Goal: Task Accomplishment & Management: Use online tool/utility

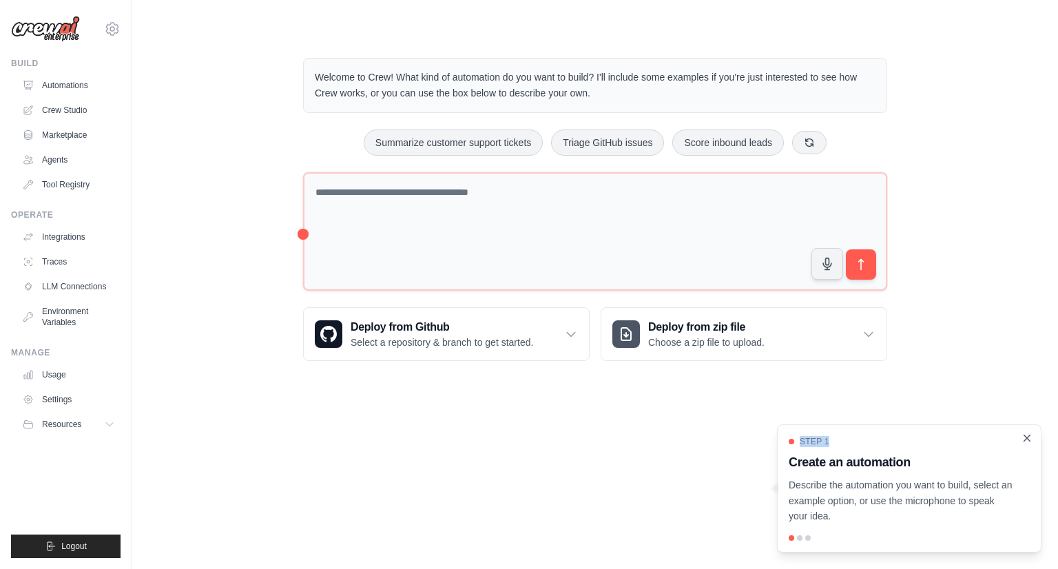
click at [542, 437] on div "Step 1 Create an automation Describe the automation you want to build, select a…" at bounding box center [909, 488] width 265 height 128
click at [542, 444] on icon "Close walkthrough" at bounding box center [1027, 438] width 12 height 12
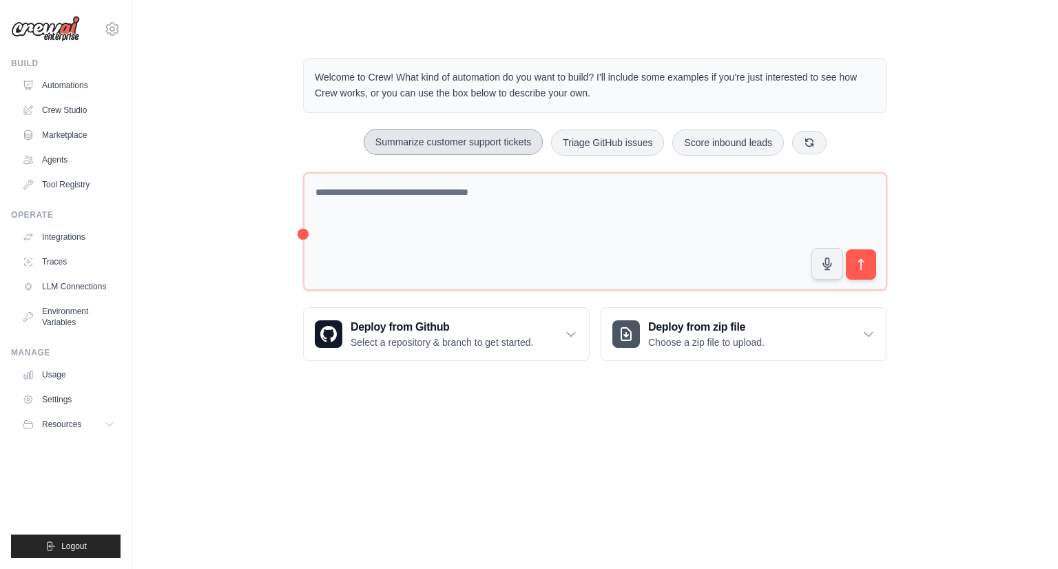
click at [405, 144] on button "Summarize customer support tickets" at bounding box center [453, 142] width 179 height 26
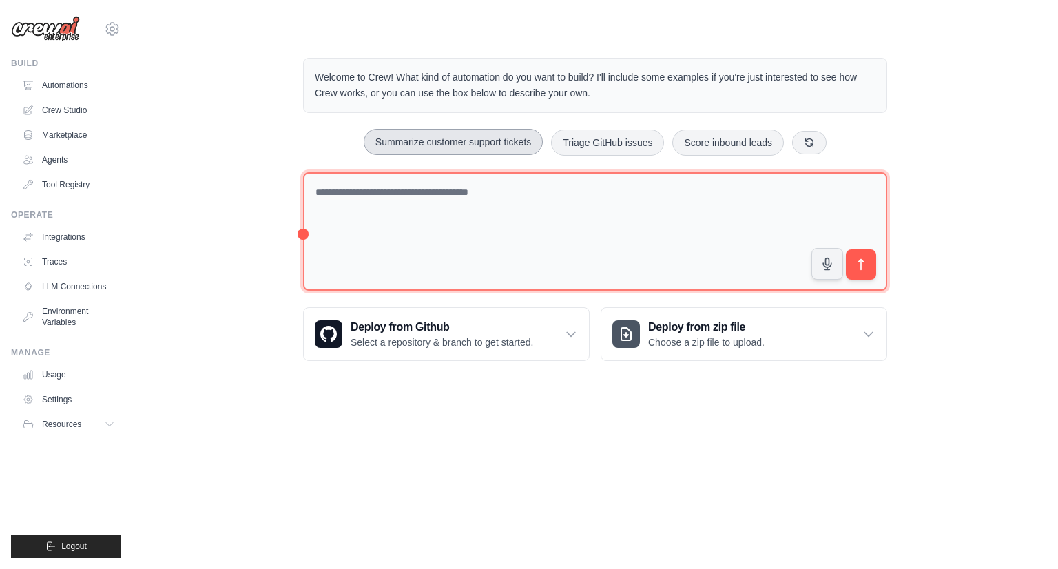
type textarea "**********"
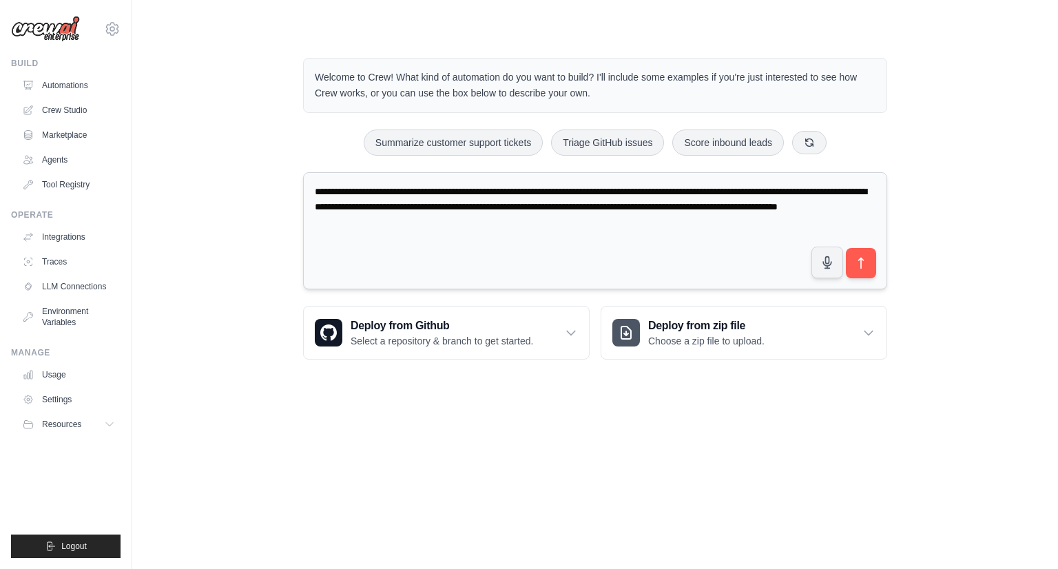
drag, startPoint x: 609, startPoint y: 223, endPoint x: 358, endPoint y: 215, distance: 250.9
click at [278, 183] on div "**********" at bounding box center [595, 209] width 882 height 346
click at [487, 146] on button "Summarize customer support tickets" at bounding box center [453, 142] width 179 height 26
click at [542, 256] on icon "submit" at bounding box center [861, 263] width 14 height 14
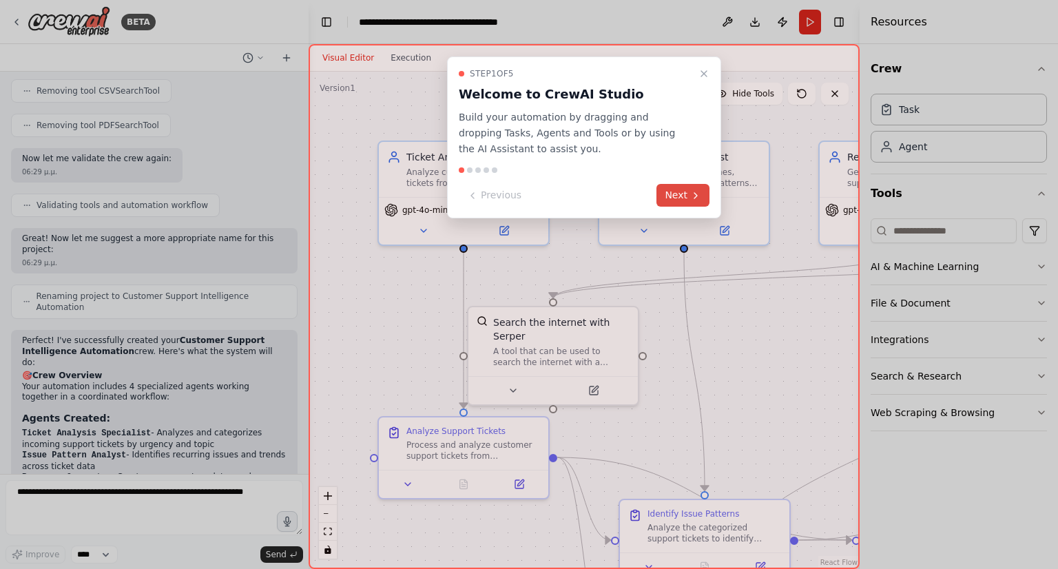
click at [686, 188] on button "Next" at bounding box center [683, 195] width 53 height 23
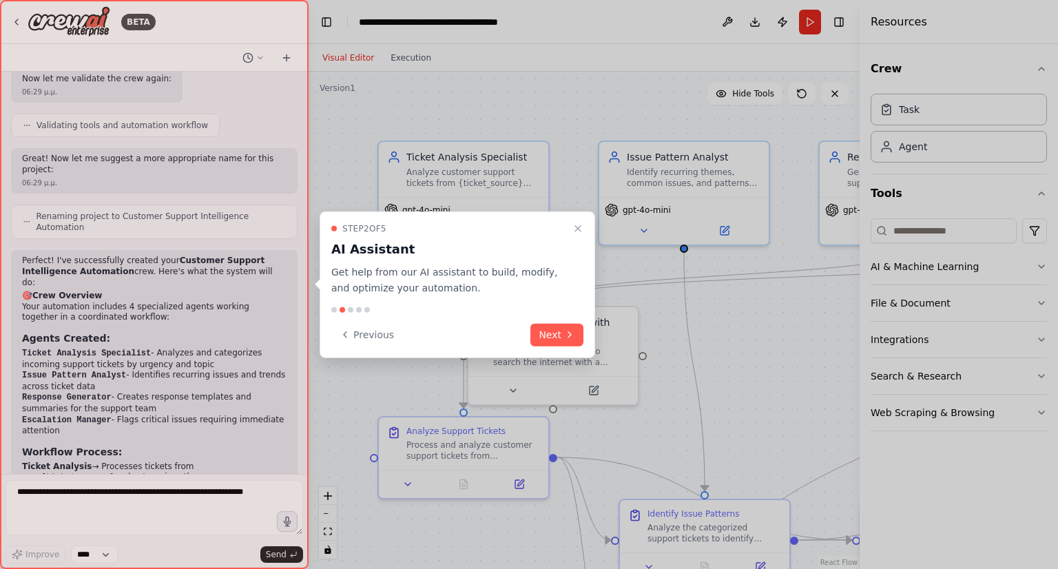
click at [575, 231] on icon "Close walkthrough" at bounding box center [578, 228] width 11 height 11
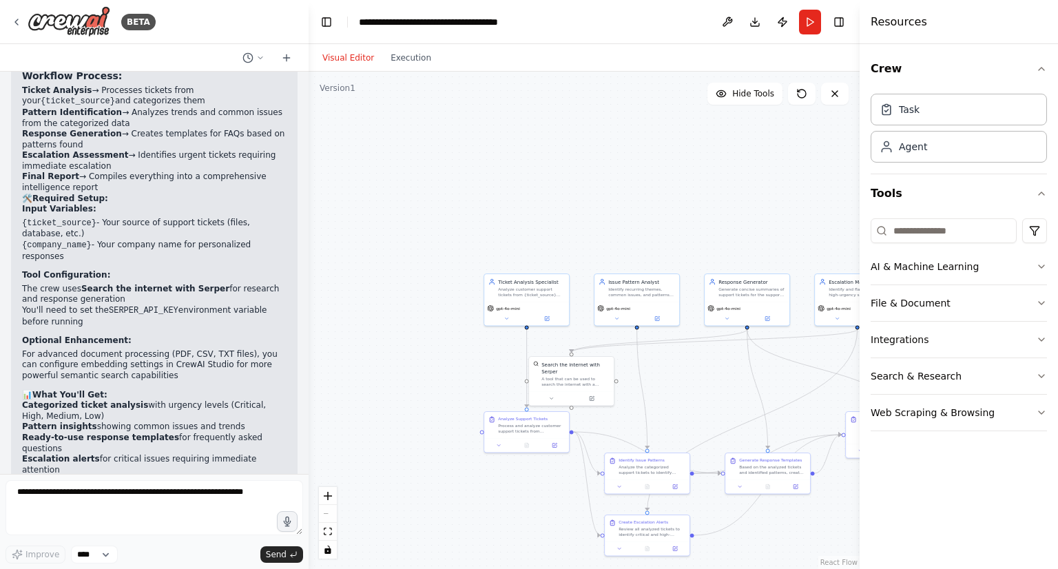
scroll to position [1661, 0]
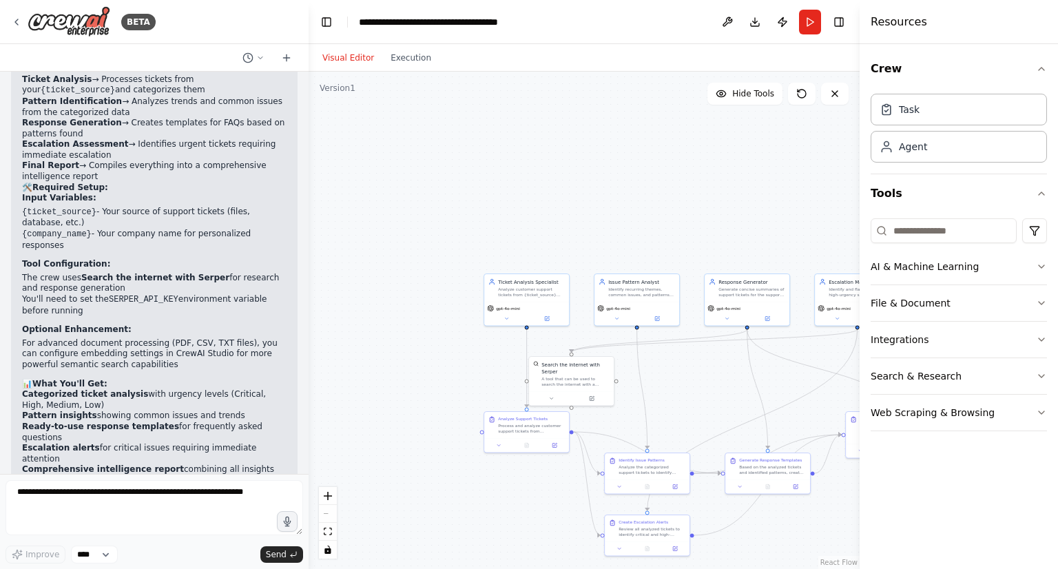
drag, startPoint x: 746, startPoint y: 414, endPoint x: 517, endPoint y: 325, distance: 245.7
click at [517, 325] on div ".deletable-edge-delete-btn { width: 20px; height: 20px; border: 0px solid #ffff…" at bounding box center [584, 320] width 551 height 497
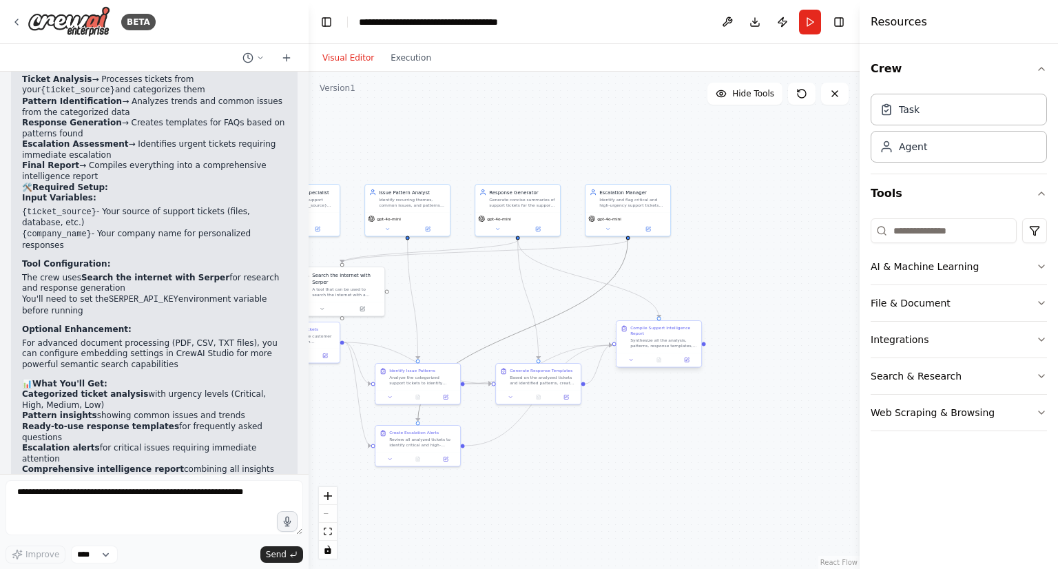
drag, startPoint x: 551, startPoint y: 320, endPoint x: 642, endPoint y: 345, distance: 94.3
click at [495, 345] on div ".deletable-edge-delete-btn { width: 20px; height: 20px; border: 0px solid #ffff…" at bounding box center [358, 274] width 276 height 249
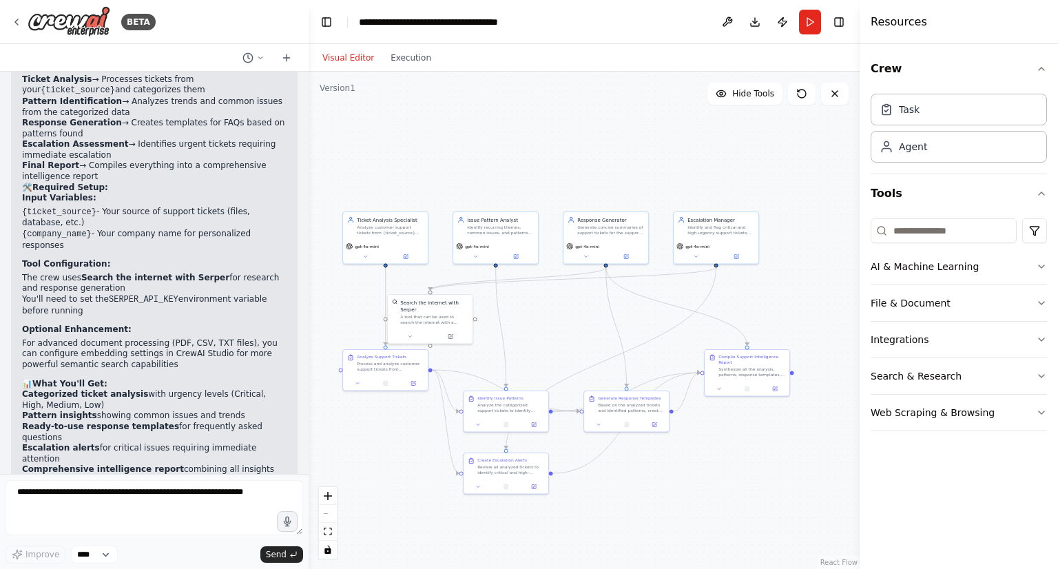
drag, startPoint x: 480, startPoint y: 298, endPoint x: 586, endPoint y: 344, distance: 115.4
click at [571, 326] on div ".deletable-edge-delete-btn { width: 20px; height: 20px; border: 0px solid #ffff…" at bounding box center [584, 320] width 551 height 497
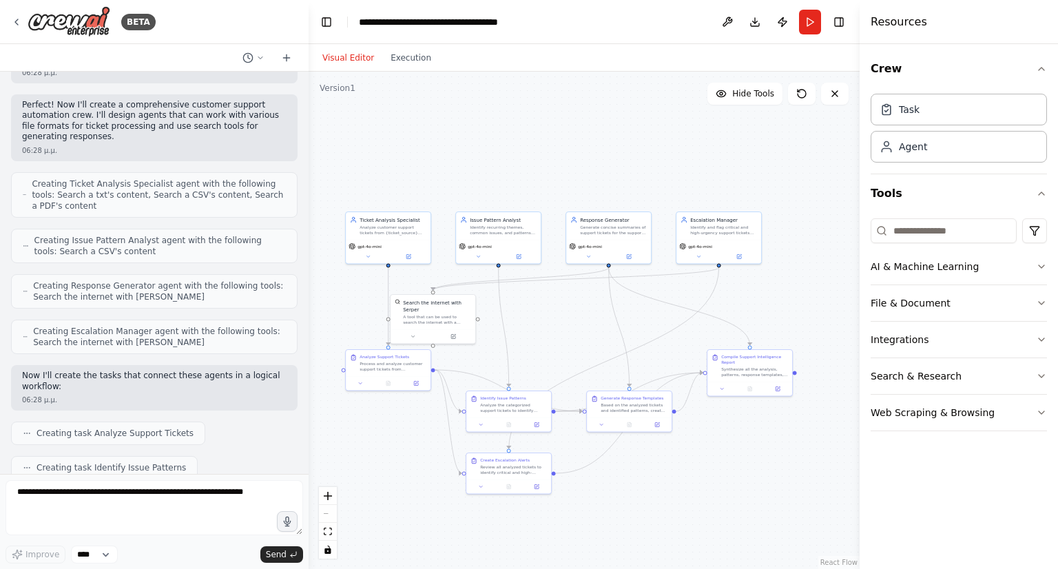
scroll to position [0, 0]
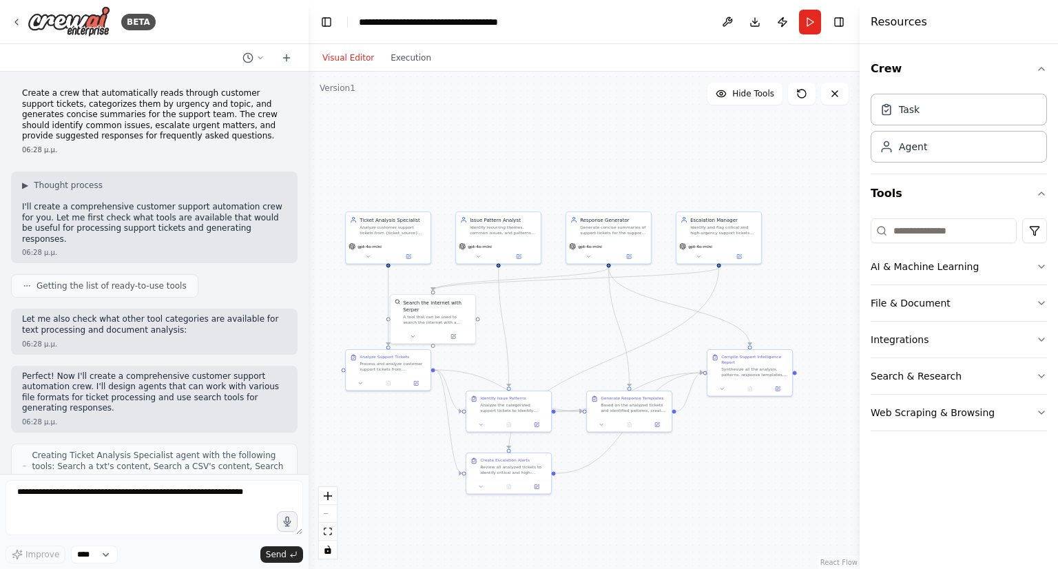
click at [106, 109] on p "Create a crew that automatically reads through customer support tickets, catego…" at bounding box center [154, 115] width 265 height 54
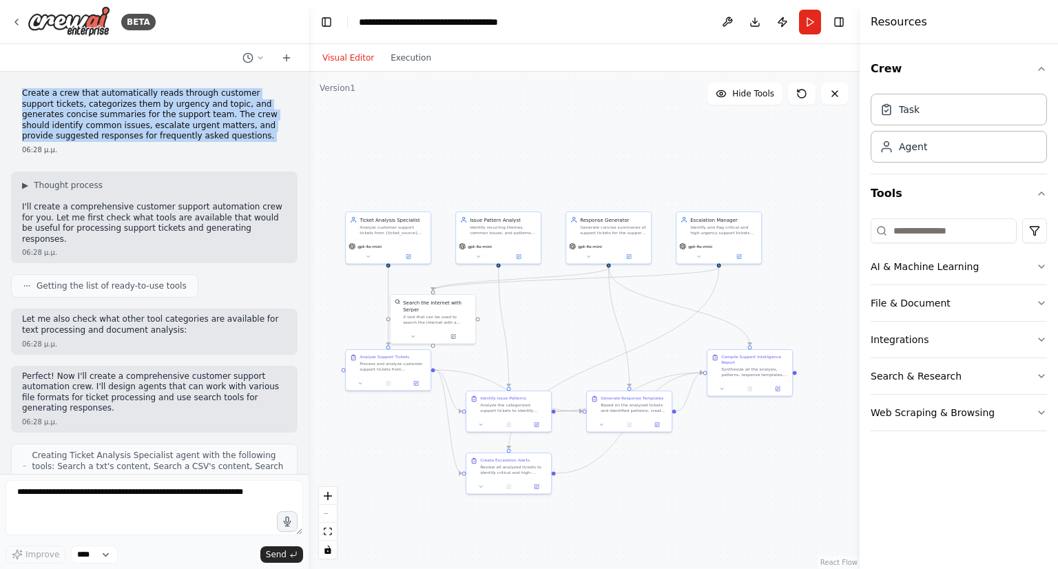
click at [106, 109] on p "Create a crew that automatically reads through customer support tickets, catego…" at bounding box center [154, 115] width 265 height 54
copy p "Create a crew that automatically reads through customer support tickets, catego…"
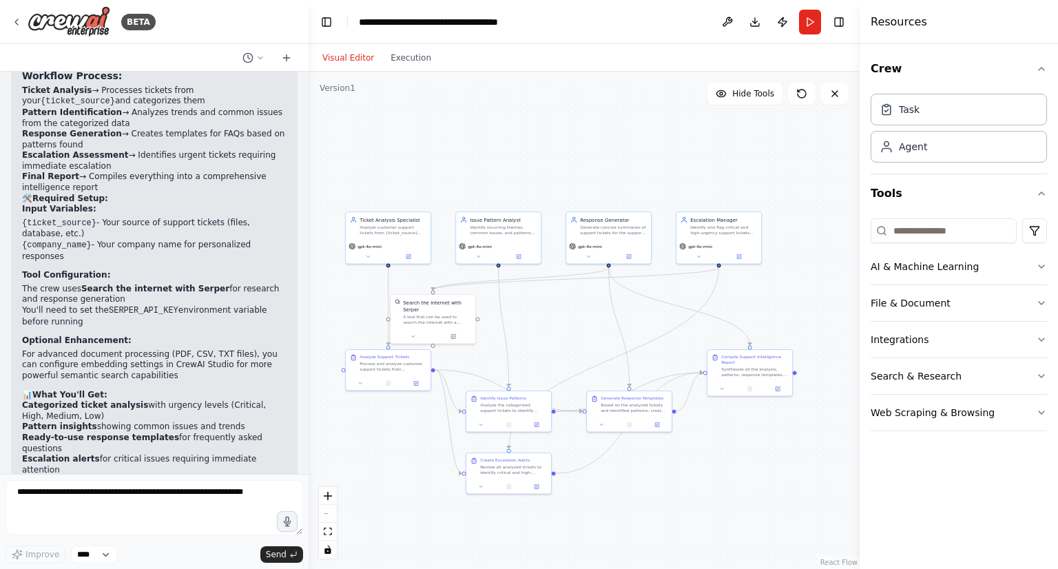
scroll to position [1661, 0]
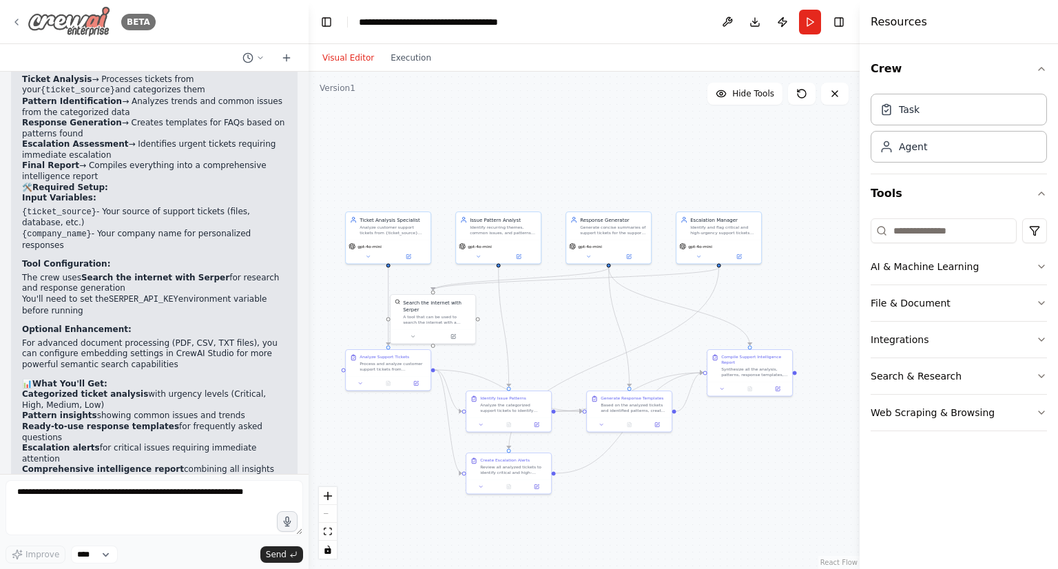
click at [19, 23] on icon at bounding box center [16, 22] width 11 height 11
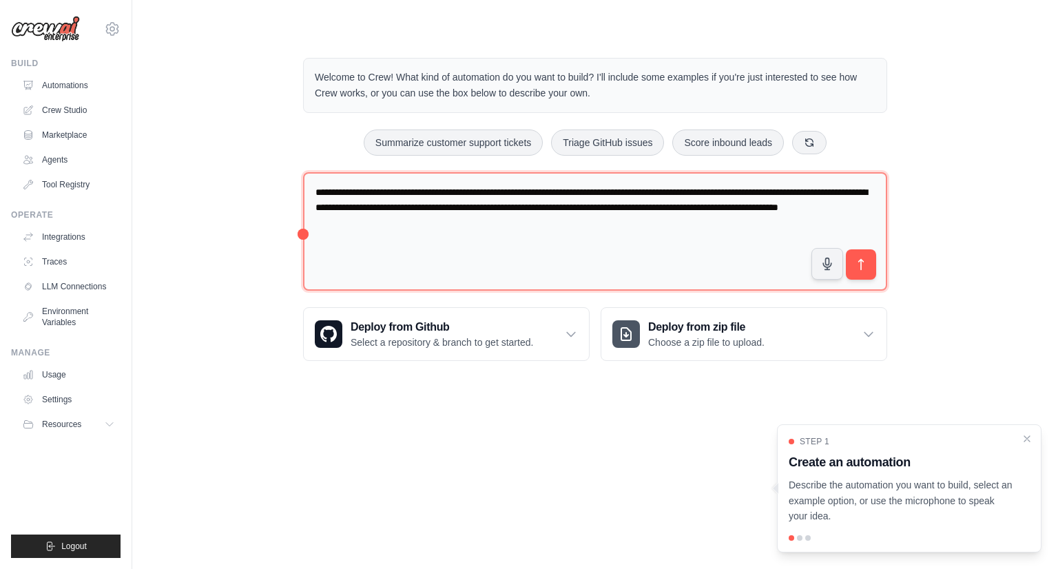
drag, startPoint x: 300, startPoint y: 233, endPoint x: 307, endPoint y: 234, distance: 7.0
click at [307, 234] on div "**********" at bounding box center [595, 209] width 617 height 347
click at [307, 234] on textarea "**********" at bounding box center [595, 231] width 584 height 119
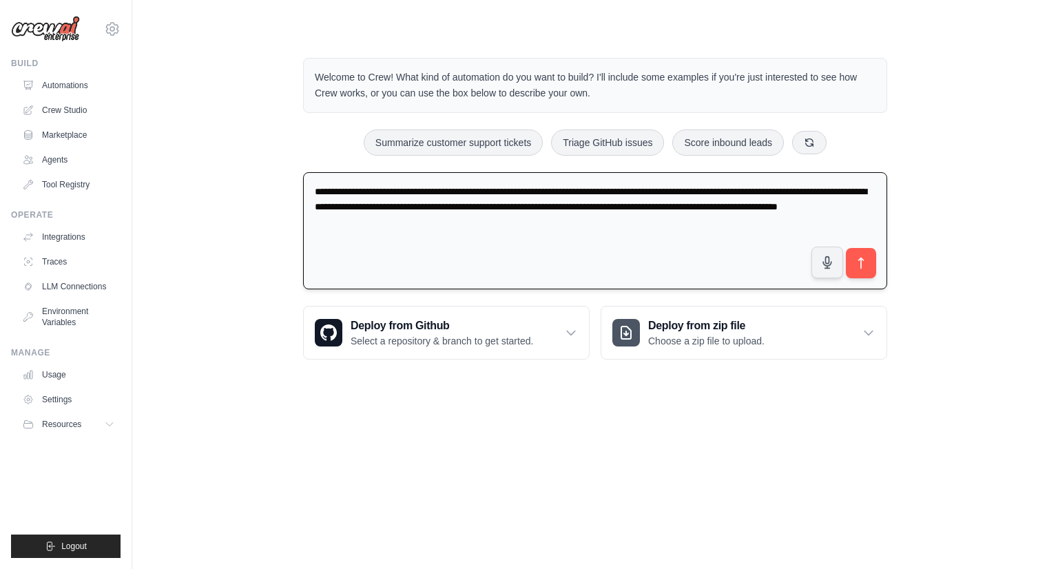
drag, startPoint x: 299, startPoint y: 229, endPoint x: 327, endPoint y: 234, distance: 28.7
click at [327, 234] on div "**********" at bounding box center [595, 209] width 617 height 346
click at [339, 246] on textarea "**********" at bounding box center [595, 231] width 584 height 118
drag, startPoint x: 568, startPoint y: 240, endPoint x: 661, endPoint y: 225, distance: 94.9
click at [568, 240] on textarea "**********" at bounding box center [595, 231] width 584 height 118
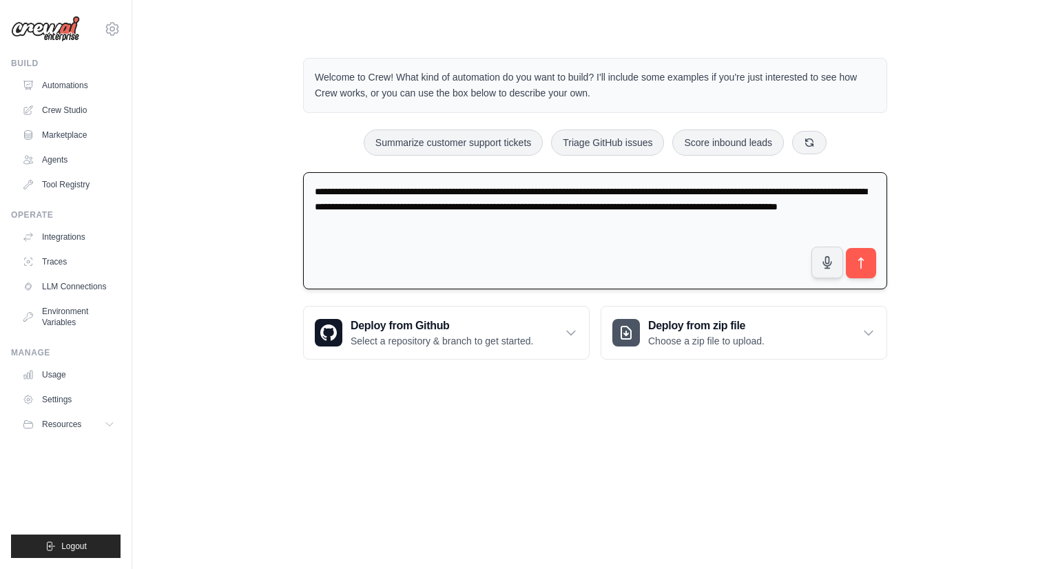
click at [661, 223] on textarea "**********" at bounding box center [595, 231] width 584 height 118
click at [56, 108] on link "Crew Studio" at bounding box center [70, 110] width 104 height 22
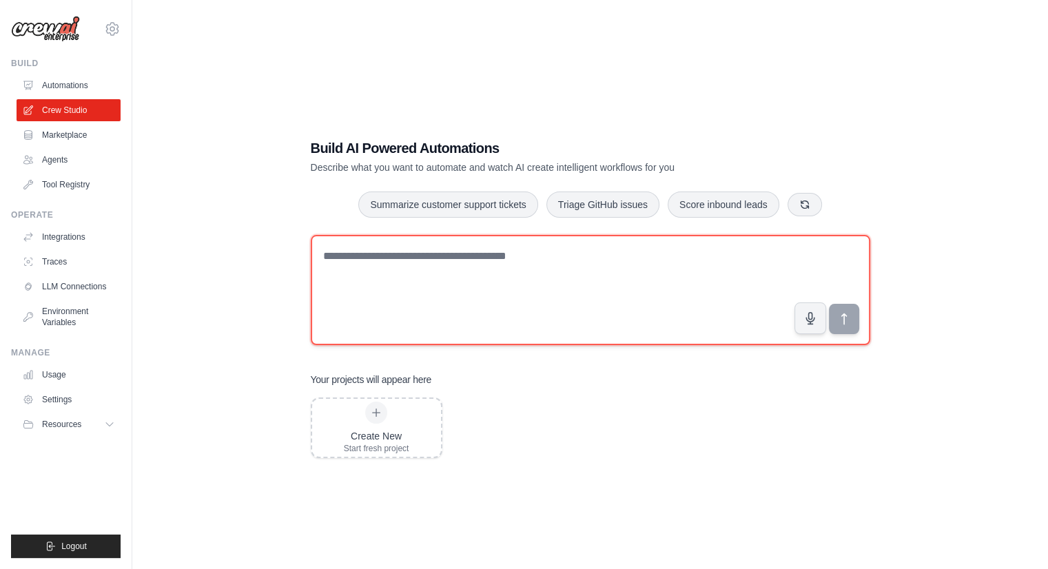
click at [440, 307] on textarea at bounding box center [590, 290] width 559 height 110
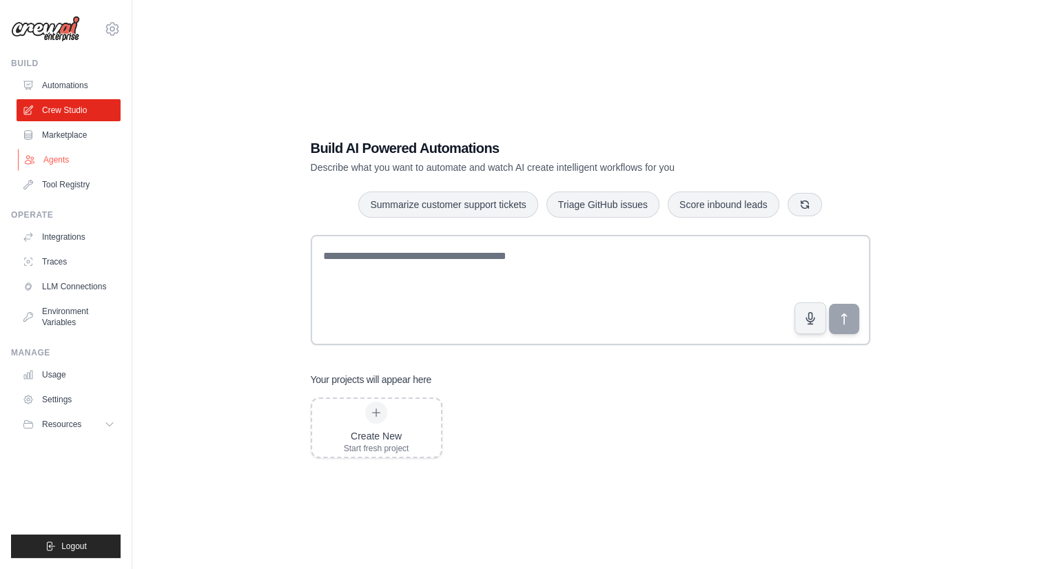
click at [99, 155] on link "Agents" at bounding box center [70, 160] width 104 height 22
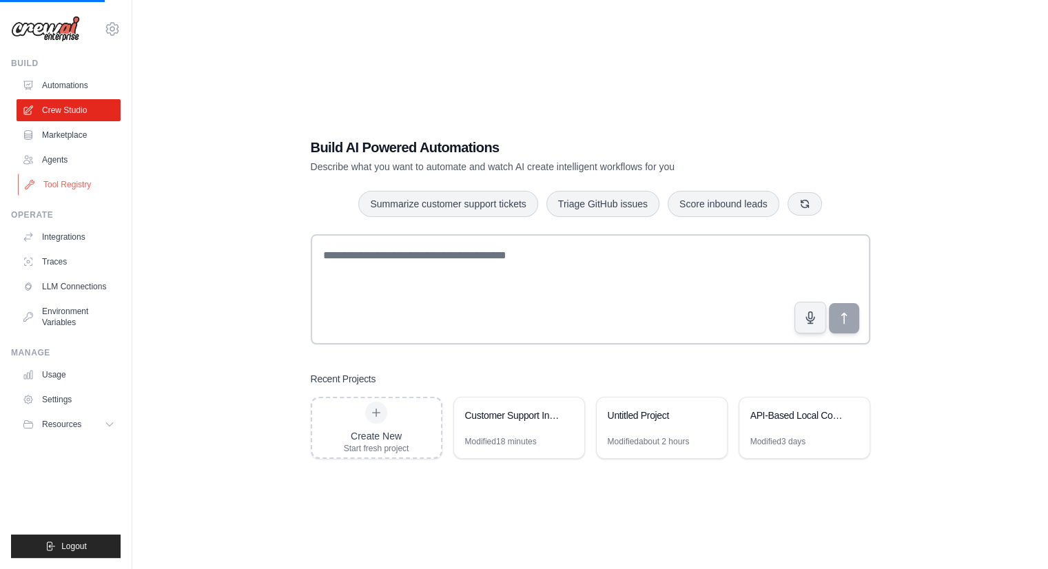
click at [75, 187] on link "Tool Registry" at bounding box center [70, 185] width 104 height 22
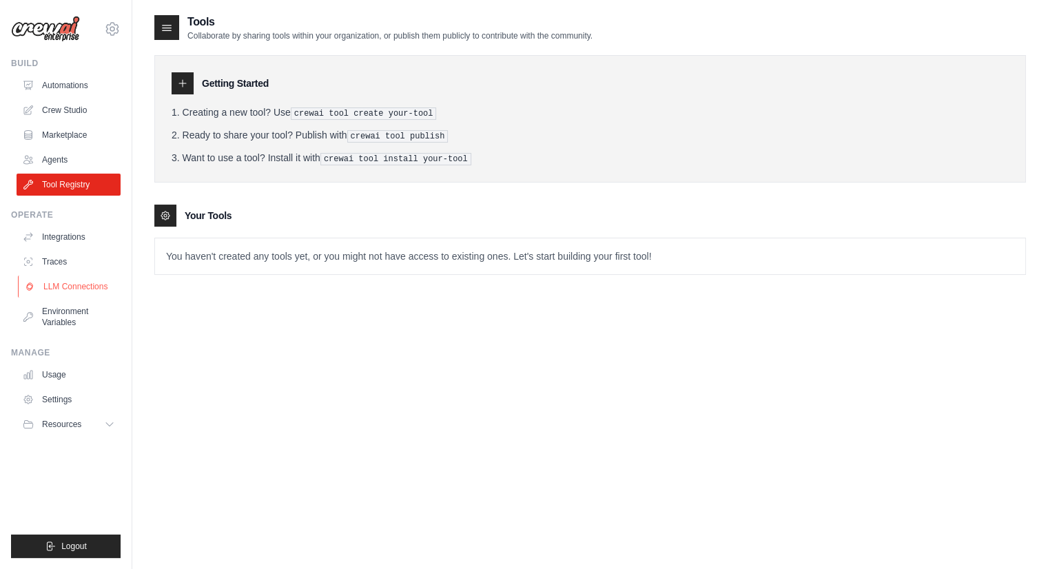
click at [65, 289] on link "LLM Connections" at bounding box center [70, 287] width 104 height 22
click at [66, 289] on link "LLM Connections" at bounding box center [70, 287] width 104 height 22
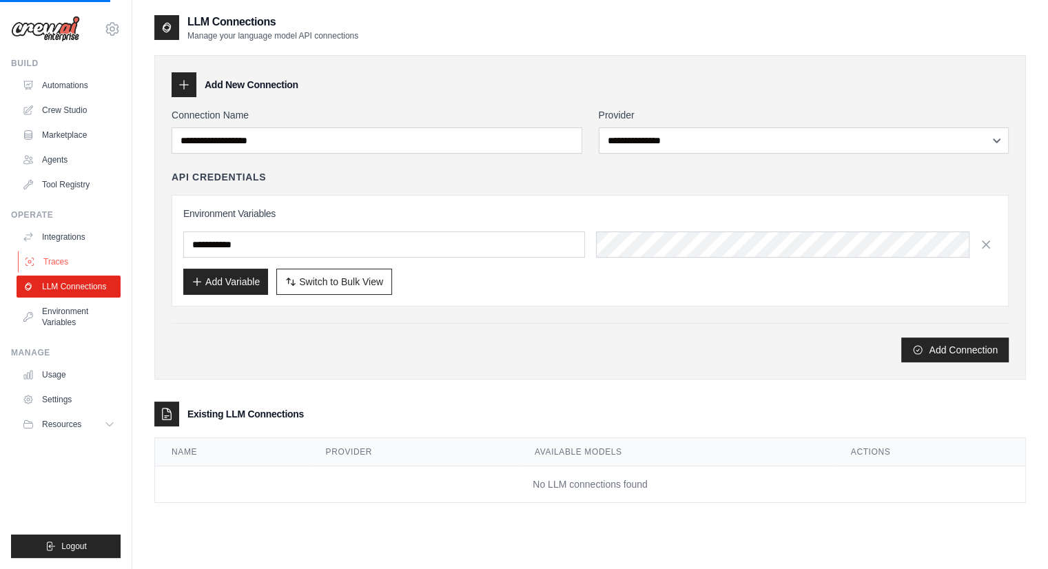
click at [73, 264] on link "Traces" at bounding box center [70, 262] width 104 height 22
click at [70, 263] on link "Traces" at bounding box center [70, 262] width 104 height 22
click at [68, 264] on link "Traces" at bounding box center [70, 262] width 104 height 22
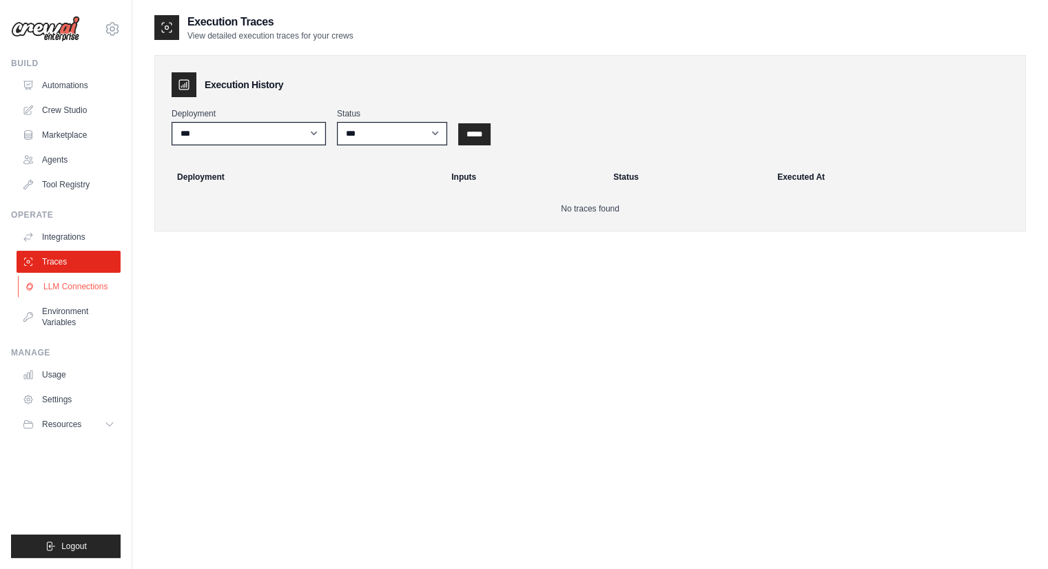
click at [88, 286] on link "LLM Connections" at bounding box center [70, 287] width 104 height 22
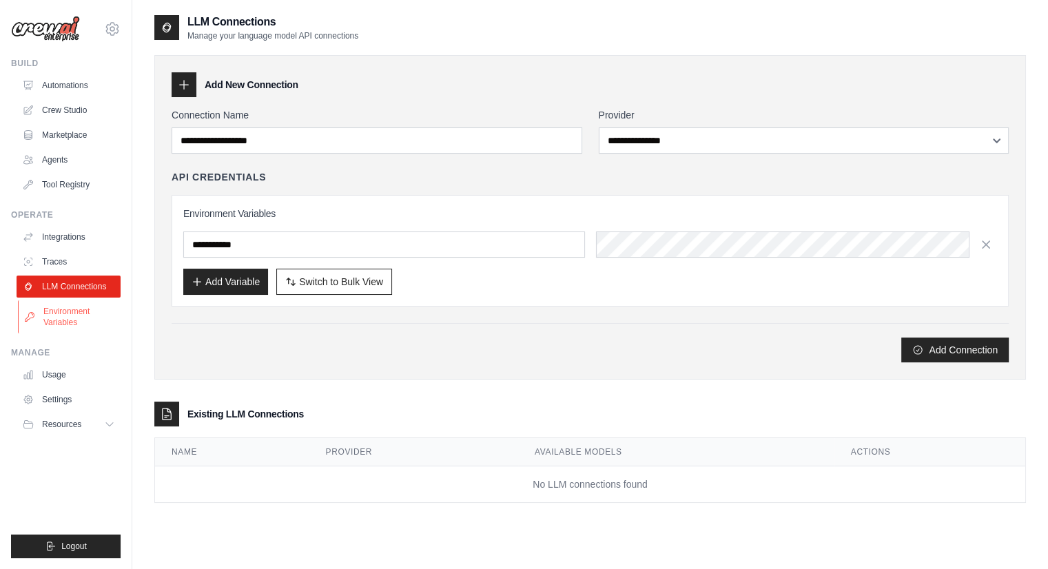
click at [63, 322] on link "Environment Variables" at bounding box center [70, 316] width 104 height 33
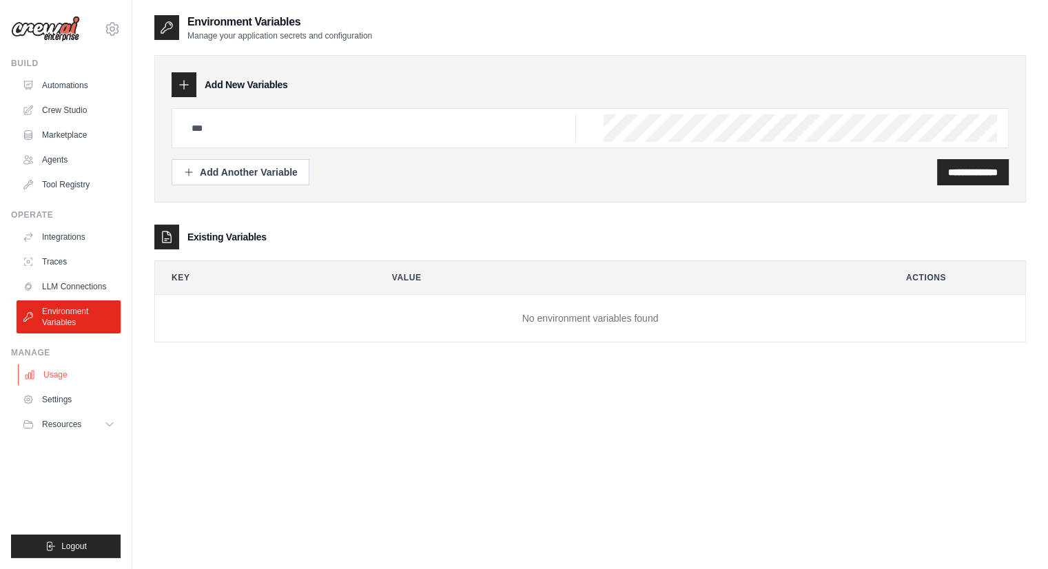
click at [67, 377] on link "Usage" at bounding box center [70, 375] width 104 height 22
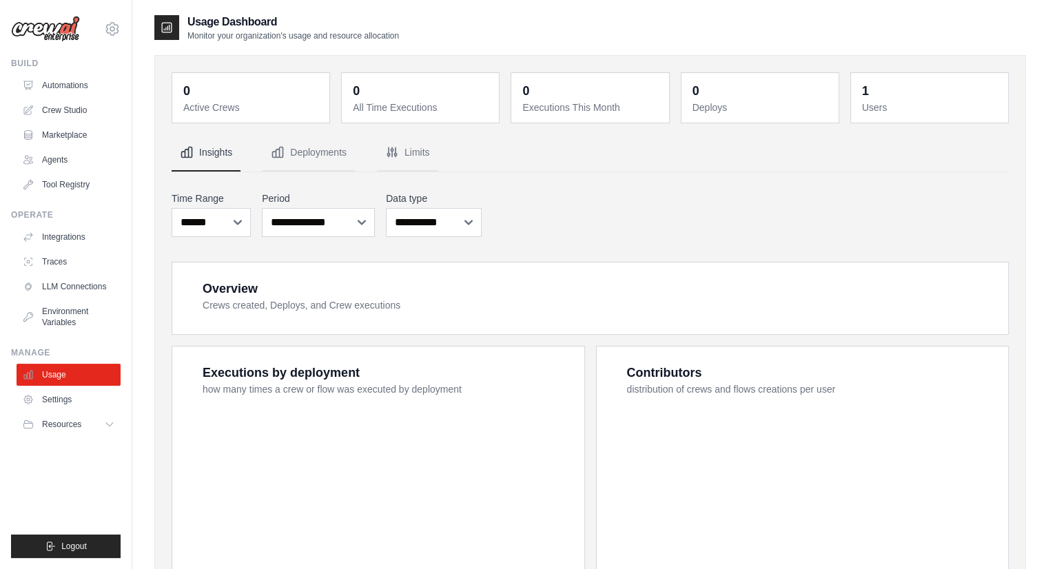
click at [108, 422] on icon at bounding box center [109, 424] width 11 height 11
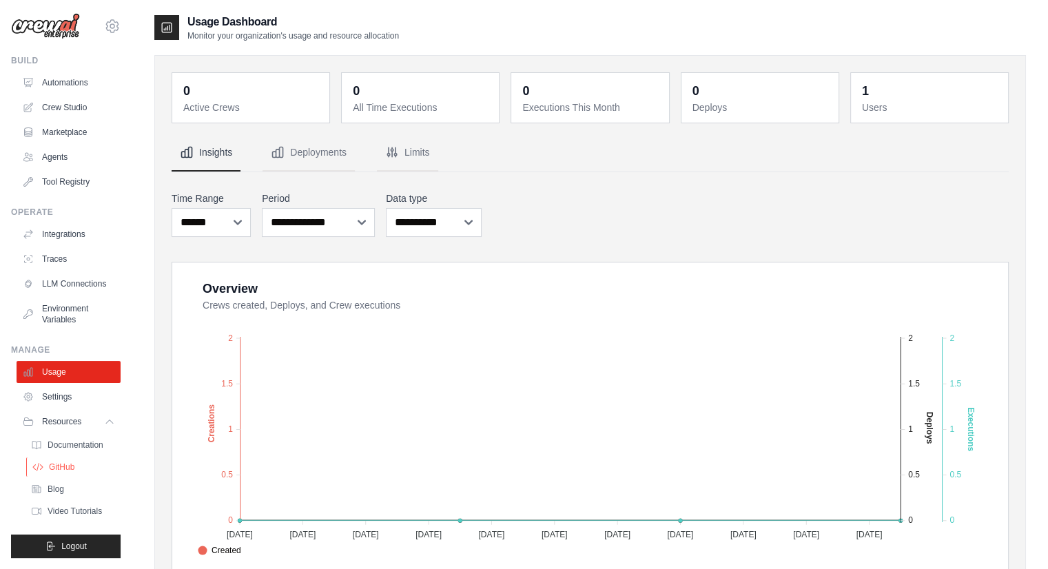
scroll to position [25, 0]
click at [76, 458] on link "GitHub" at bounding box center [74, 467] width 96 height 19
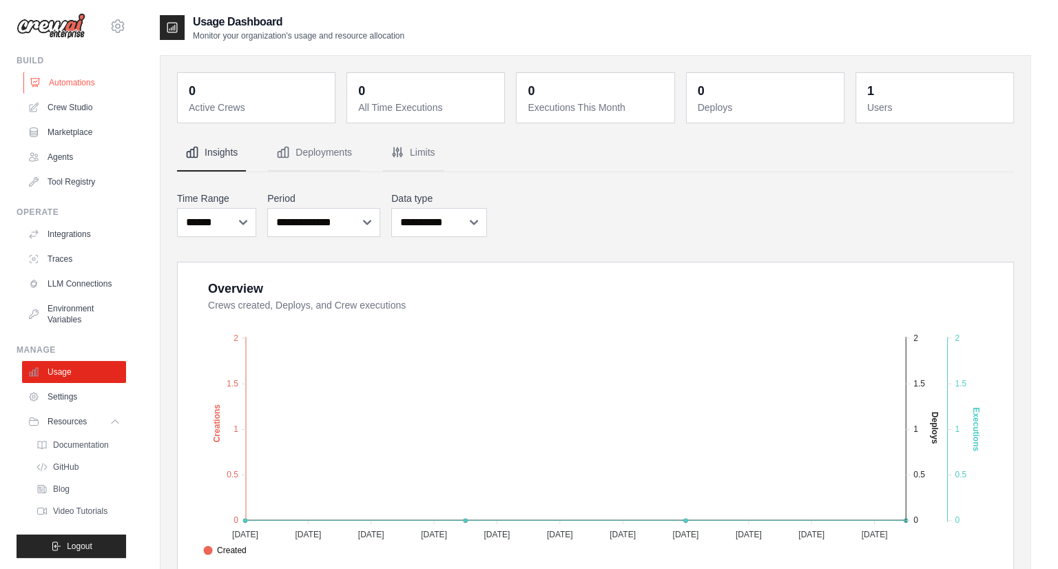
scroll to position [0, 0]
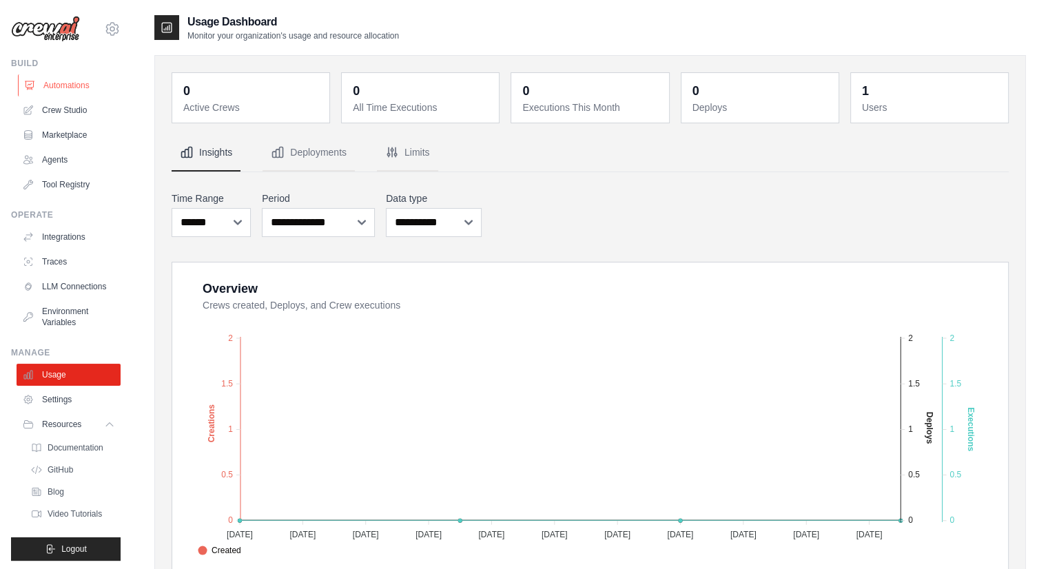
click at [80, 91] on link "Automations" at bounding box center [70, 85] width 104 height 22
click at [77, 90] on link "Automations" at bounding box center [70, 85] width 104 height 22
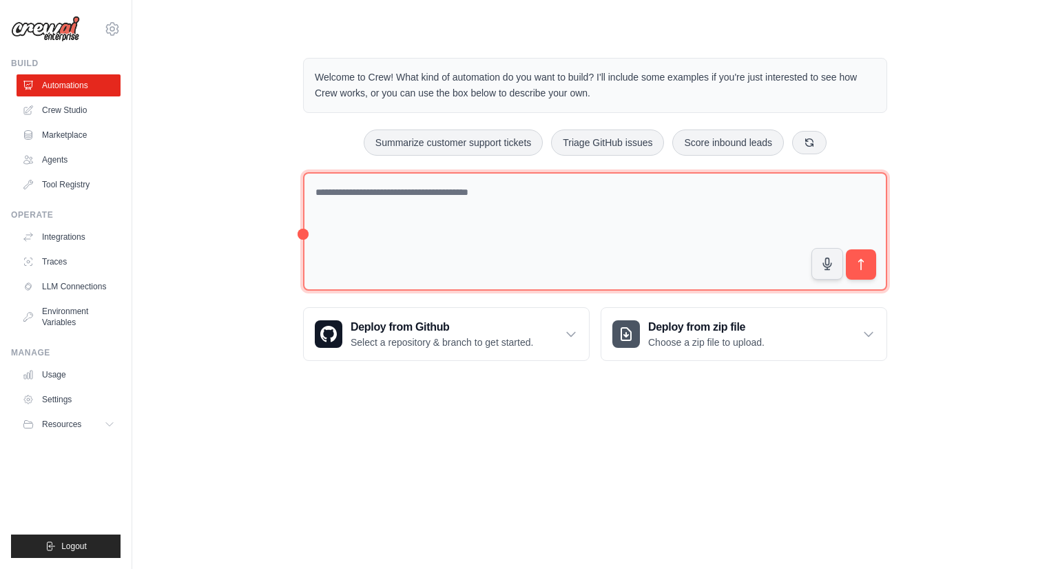
click at [370, 213] on textarea at bounding box center [595, 231] width 584 height 119
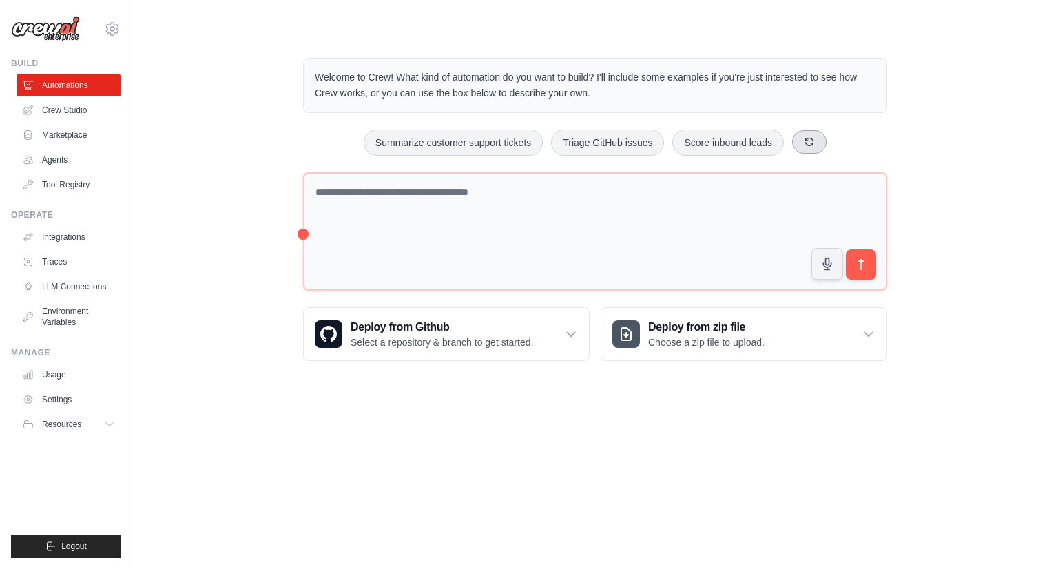
click at [820, 147] on button at bounding box center [809, 141] width 34 height 23
click at [738, 143] on button "Automate social media posting" at bounding box center [721, 143] width 155 height 26
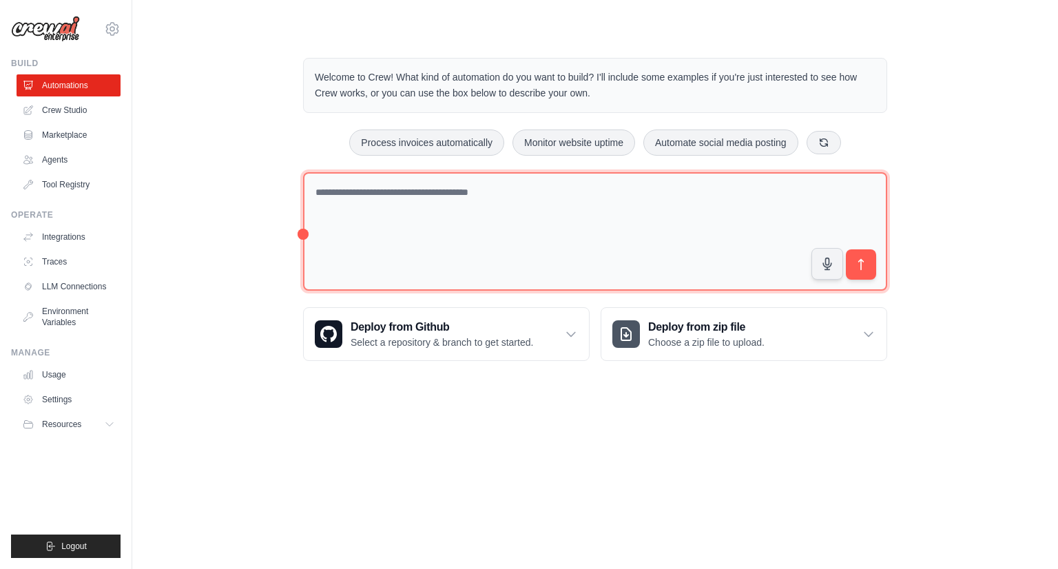
click at [701, 196] on textarea at bounding box center [595, 231] width 584 height 119
type textarea "**********"
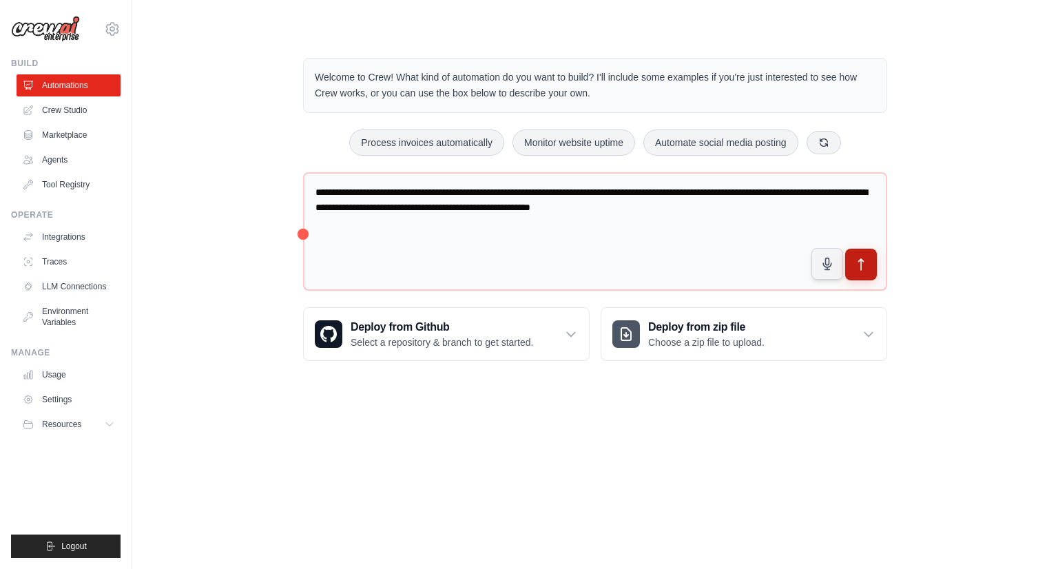
click at [858, 267] on icon "submit" at bounding box center [861, 265] width 14 height 14
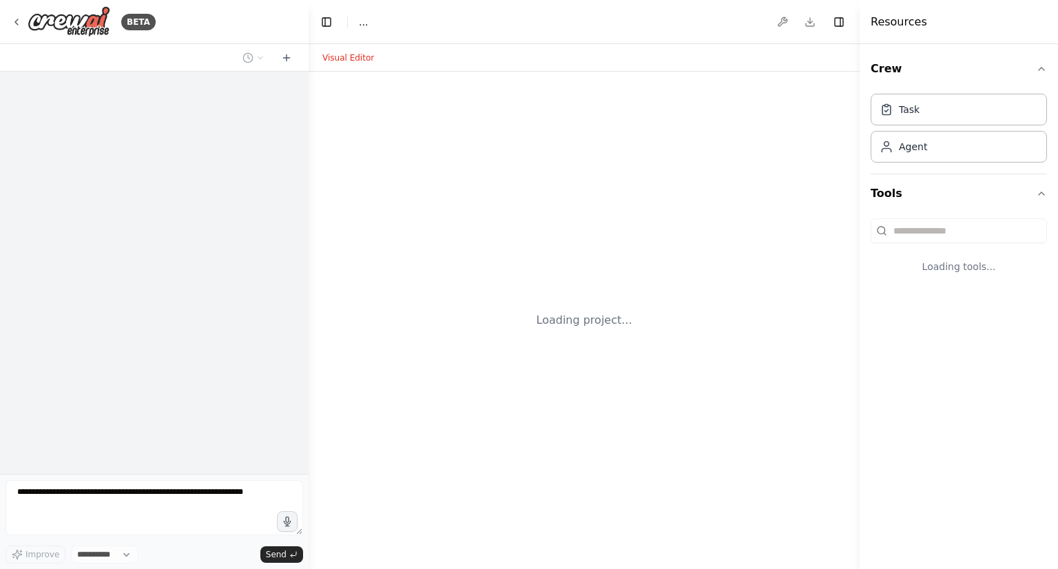
select select "****"
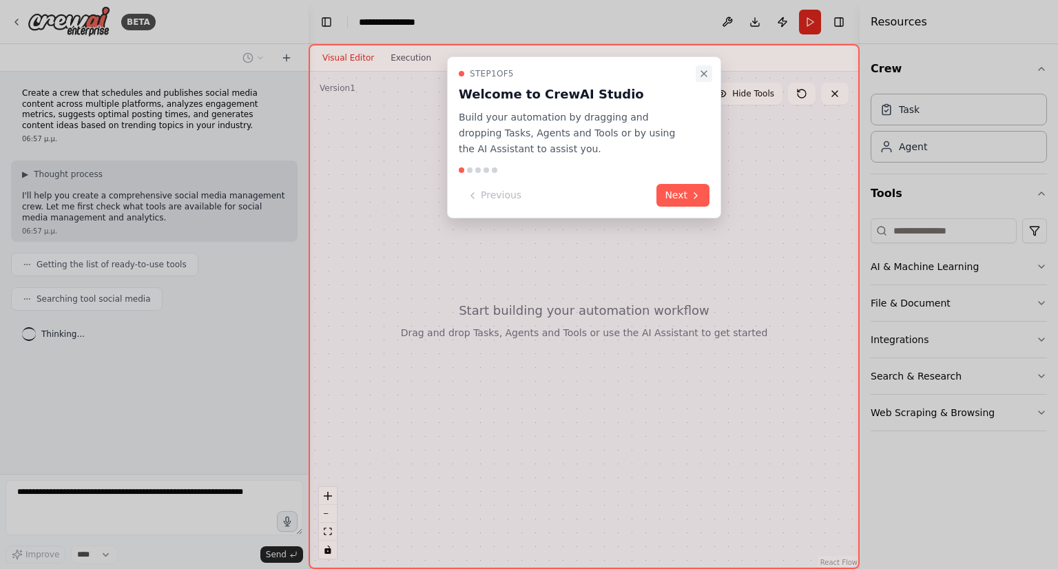
click at [702, 75] on icon "Close walkthrough" at bounding box center [704, 74] width 6 height 6
click at [658, 202] on div "Previous Next" at bounding box center [584, 195] width 251 height 23
click at [675, 198] on button "Next" at bounding box center [683, 195] width 53 height 23
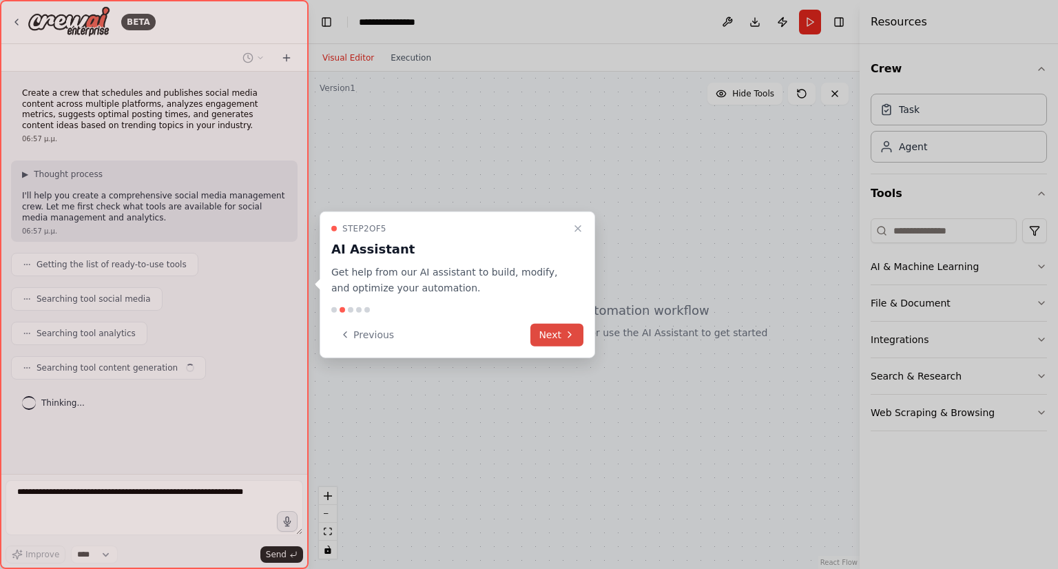
click at [541, 342] on button "Next" at bounding box center [557, 334] width 53 height 23
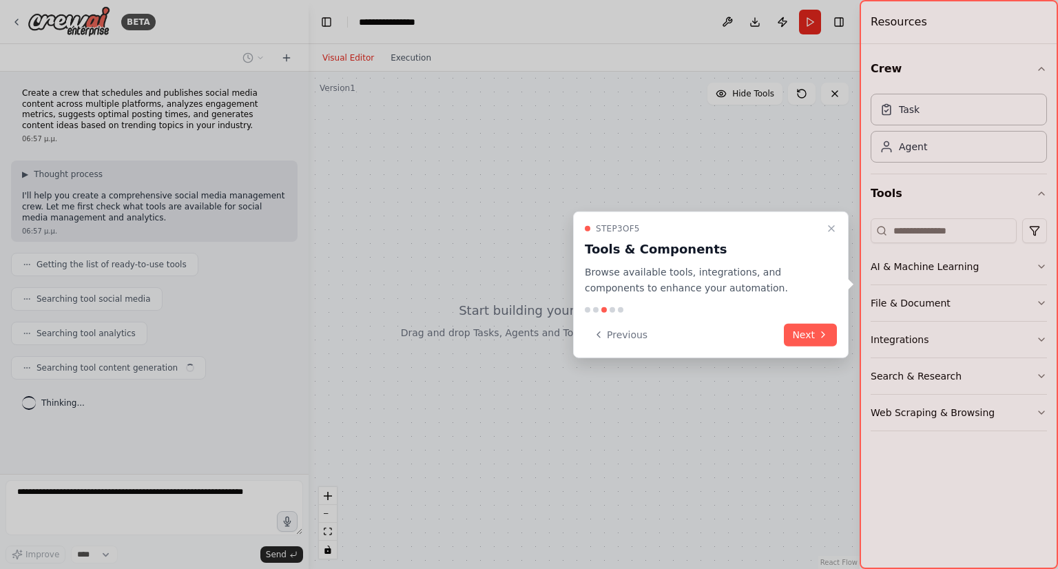
click at [557, 331] on div at bounding box center [529, 284] width 1058 height 569
click at [832, 232] on icon "Close walkthrough" at bounding box center [831, 228] width 11 height 11
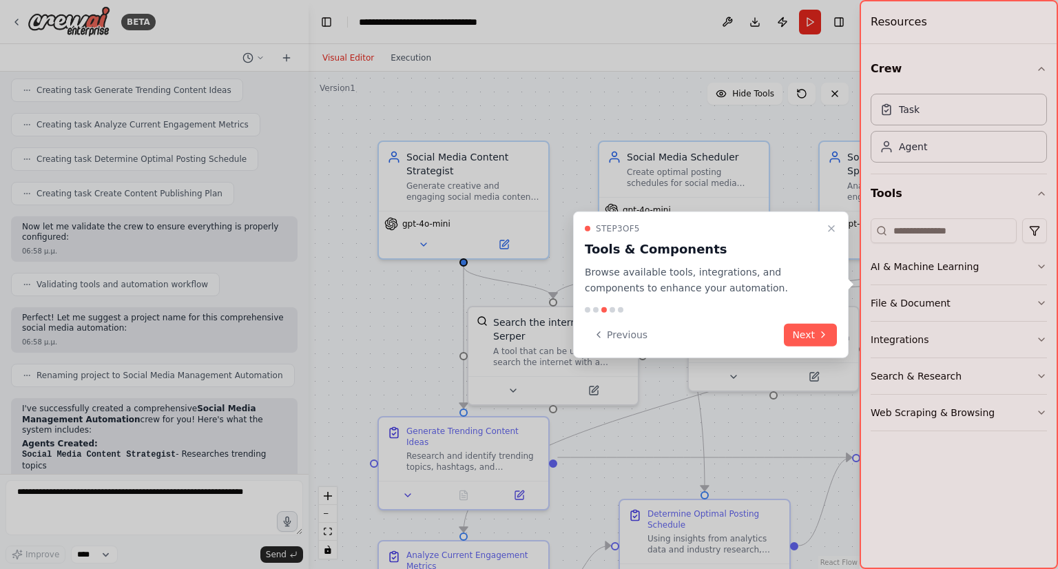
scroll to position [721, 0]
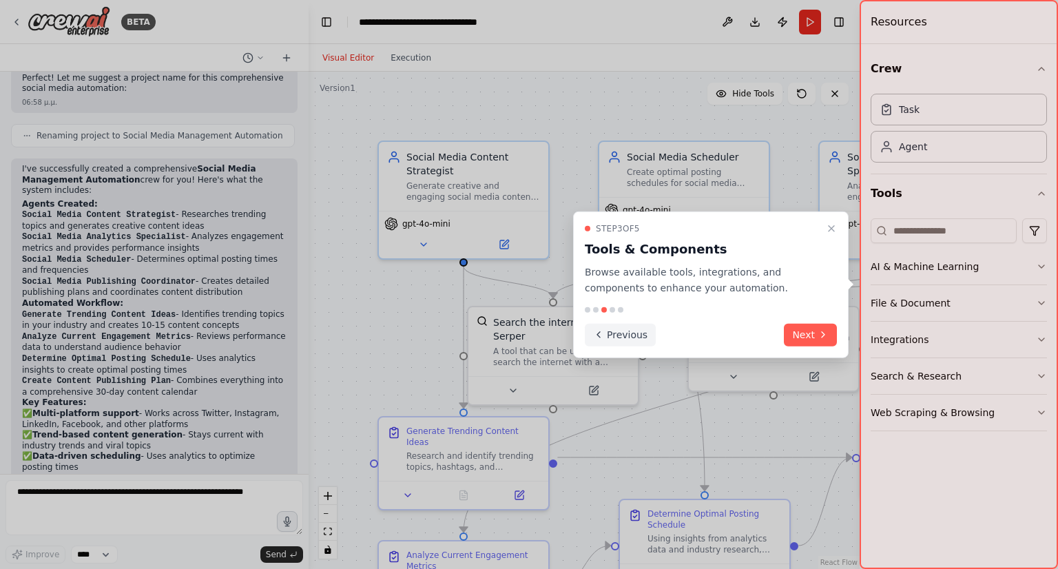
click at [635, 326] on button "Previous" at bounding box center [620, 334] width 71 height 23
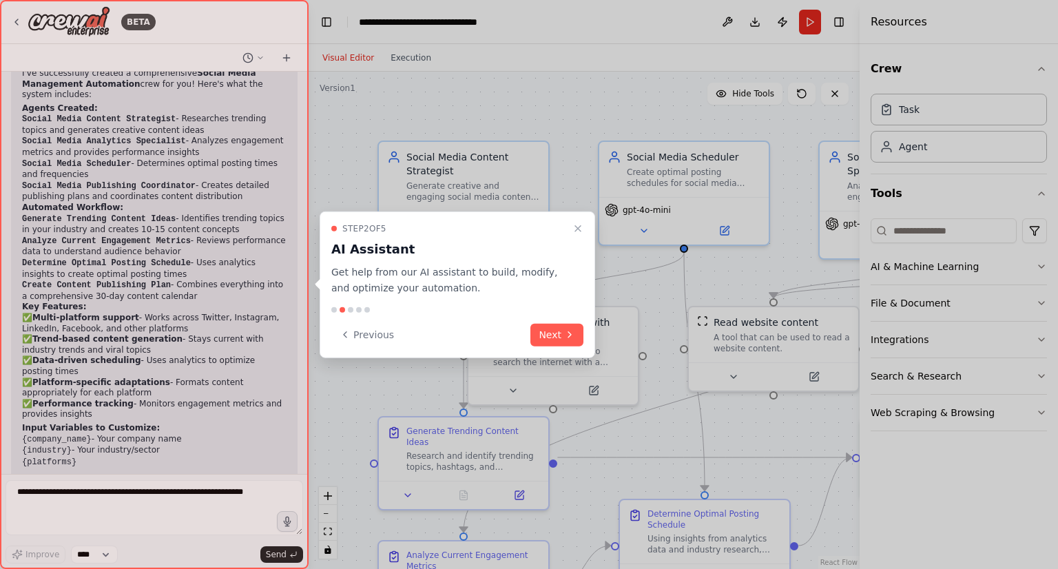
click at [573, 232] on icon "Close walkthrough" at bounding box center [578, 228] width 11 height 11
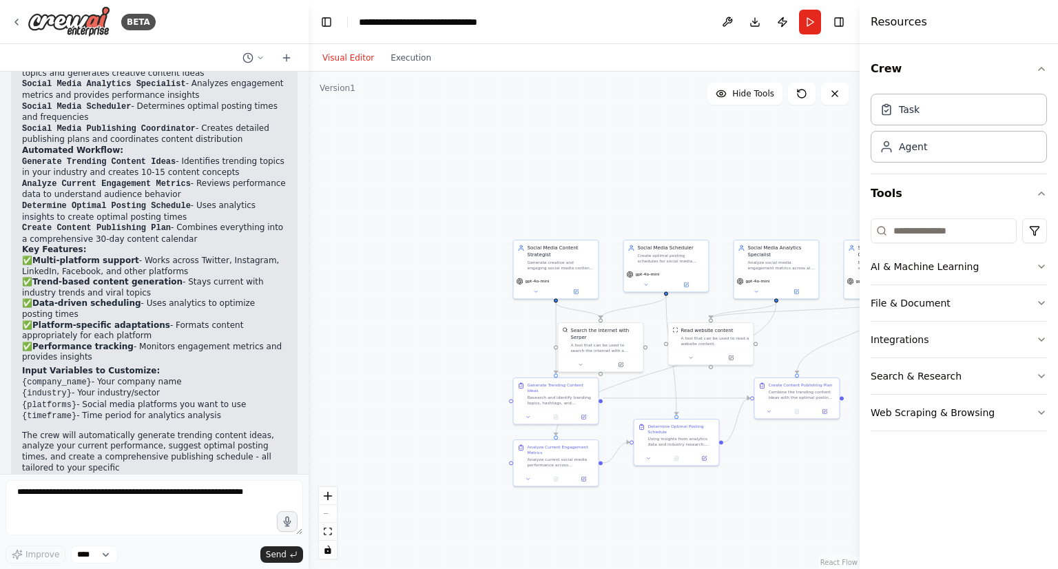
scroll to position [1115, 0]
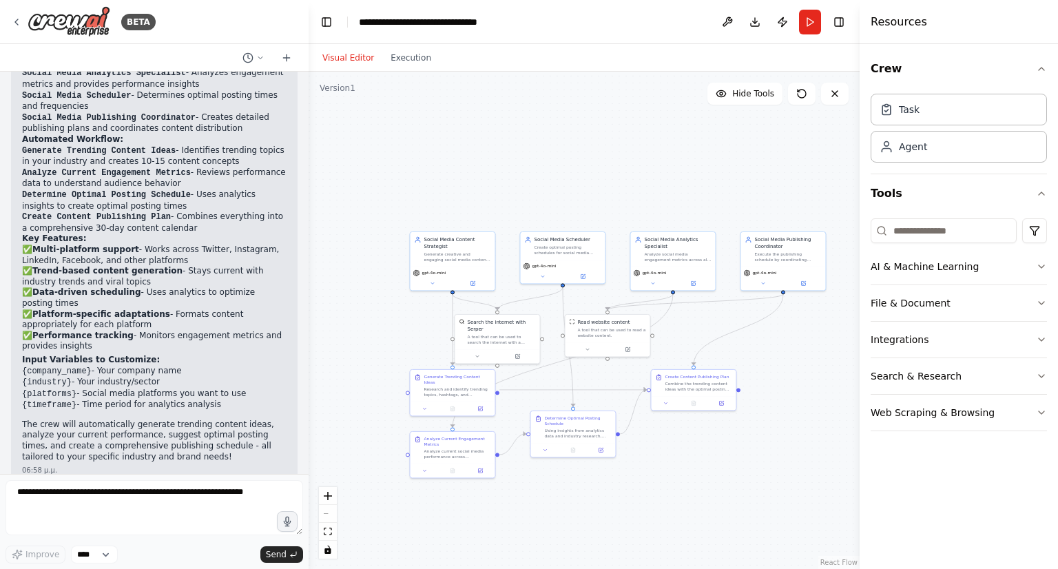
drag, startPoint x: 679, startPoint y: 412, endPoint x: 639, endPoint y: 387, distance: 47.0
click at [590, 406] on div ".deletable-edge-delete-btn { width: 20px; height: 20px; border: 0px solid #ffff…" at bounding box center [584, 320] width 551 height 497
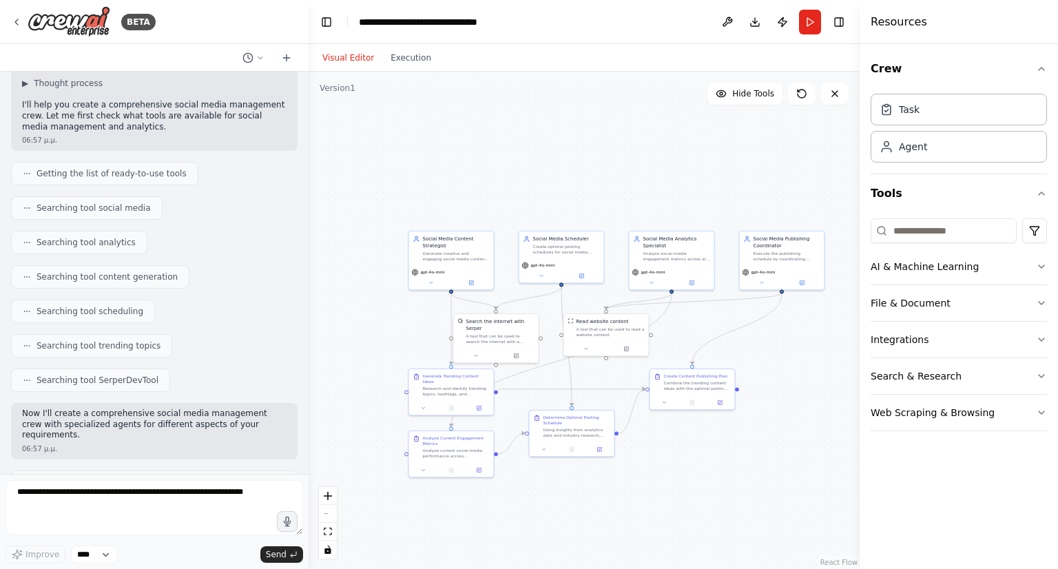
scroll to position [0, 0]
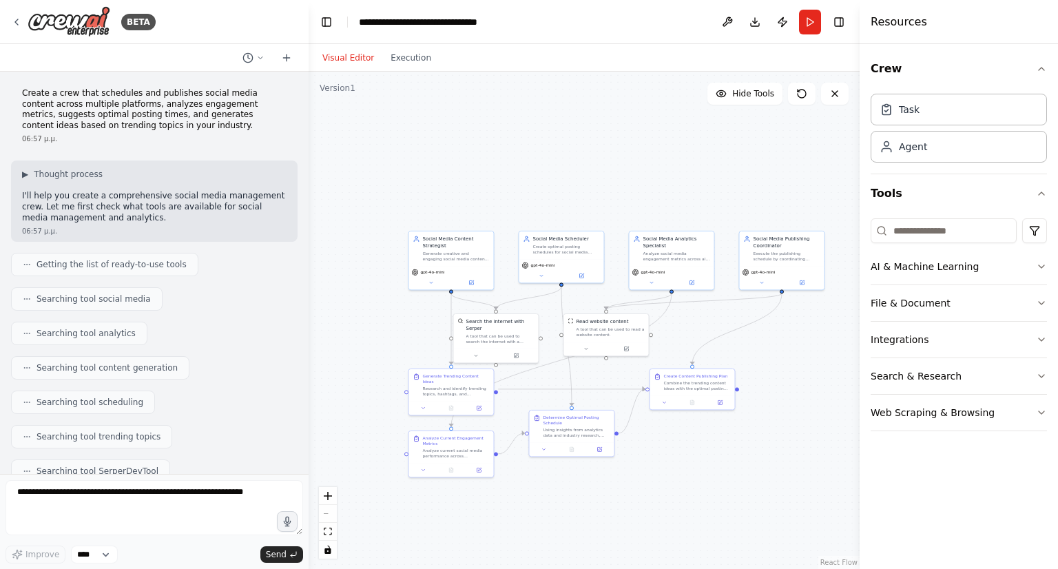
click at [112, 103] on p "Create a crew that schedules and publishes social media content across multiple…" at bounding box center [154, 109] width 265 height 43
click at [113, 105] on p "Create a crew that schedules and publishes social media content across multiple…" at bounding box center [154, 109] width 265 height 43
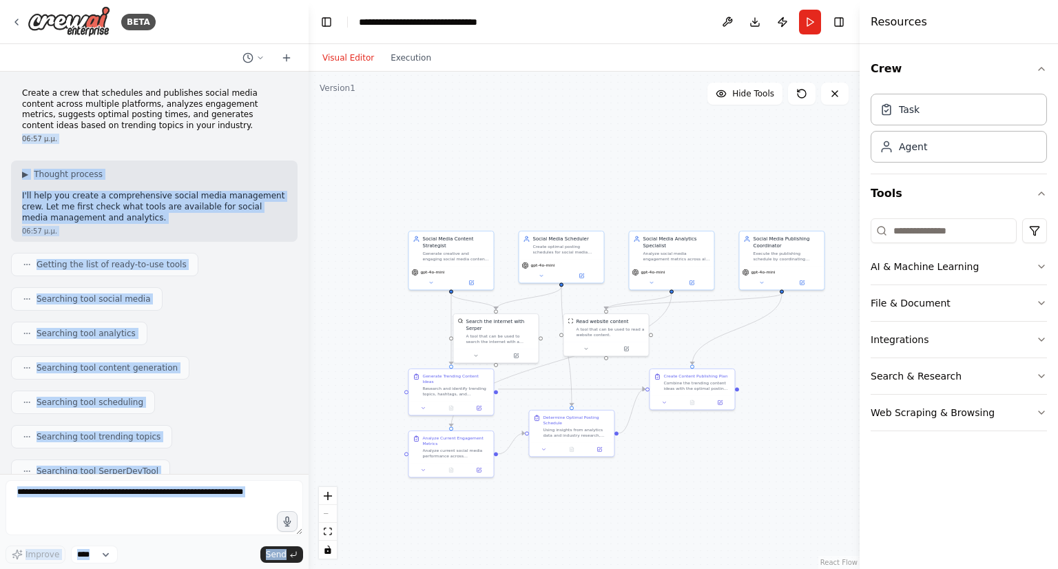
drag, startPoint x: 151, startPoint y: 129, endPoint x: 0, endPoint y: 93, distance: 155.1
click at [0, 94] on div "BETA Create a crew that schedules and publishes social media content across mul…" at bounding box center [154, 284] width 309 height 569
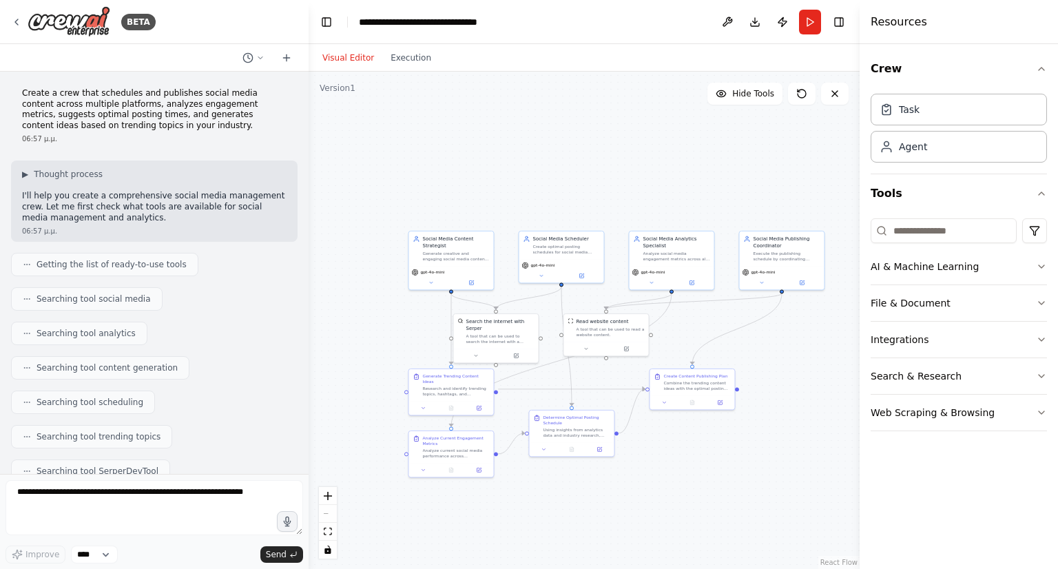
click at [80, 107] on p "Create a crew that schedules and publishes social media content across multiple…" at bounding box center [154, 109] width 265 height 43
click at [135, 121] on p "Create a crew that schedules and publishes social media content across multiple…" at bounding box center [154, 109] width 265 height 43
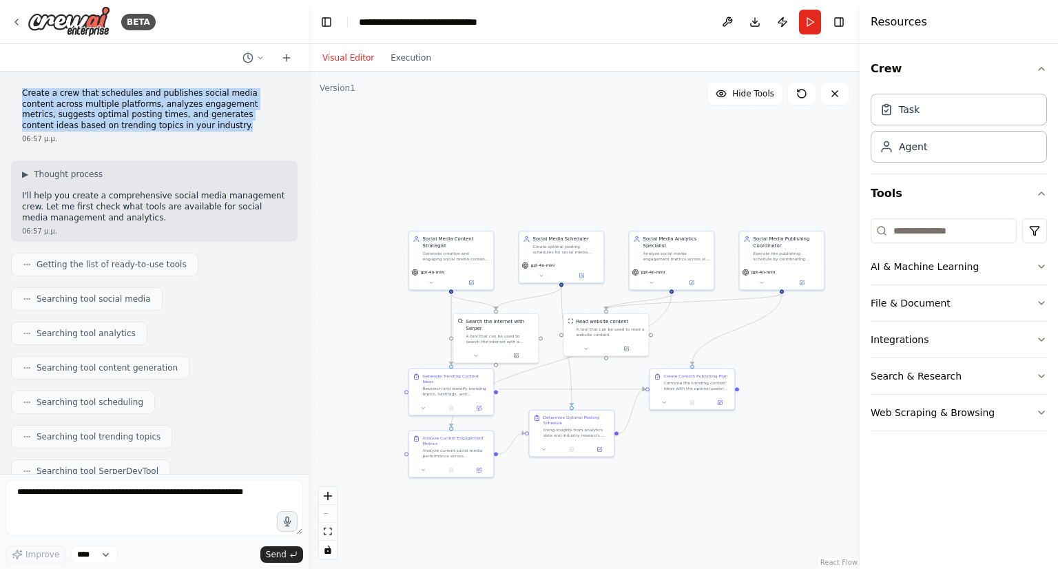
drag, startPoint x: 138, startPoint y: 125, endPoint x: 63, endPoint y: 99, distance: 79.3
click at [19, 95] on div "Create a crew that schedules and publishes social media content across multiple…" at bounding box center [154, 116] width 287 height 67
copy p "Create a crew that schedules and publishes social media content across multiple…"
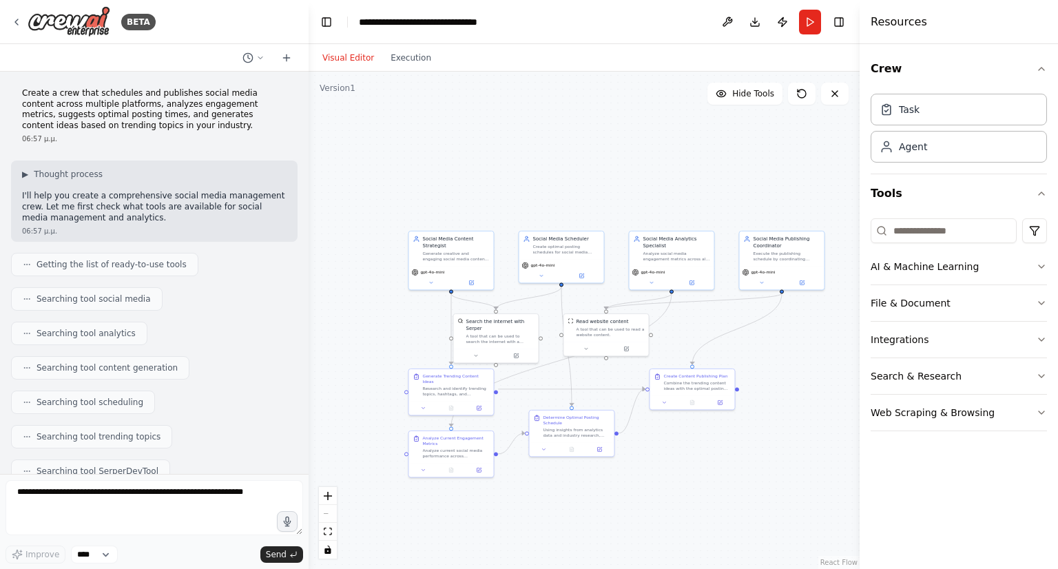
click at [111, 132] on div "Create a crew that schedules and publishes social media content across multiple…" at bounding box center [154, 116] width 287 height 67
click at [114, 83] on div "Create a crew that schedules and publishes social media content across multiple…" at bounding box center [154, 116] width 287 height 67
click at [115, 97] on p "Create a crew that schedules and publishes social media content across multiple…" at bounding box center [154, 109] width 265 height 43
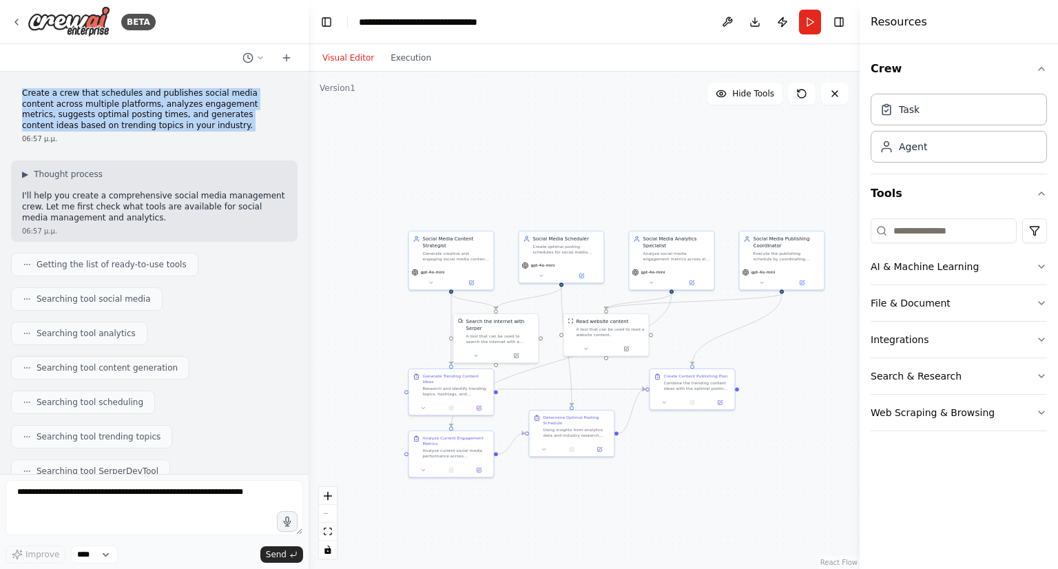
click at [115, 97] on p "Create a crew that schedules and publishes social media content across multiple…" at bounding box center [154, 109] width 265 height 43
